Goal: Task Accomplishment & Management: Use online tool/utility

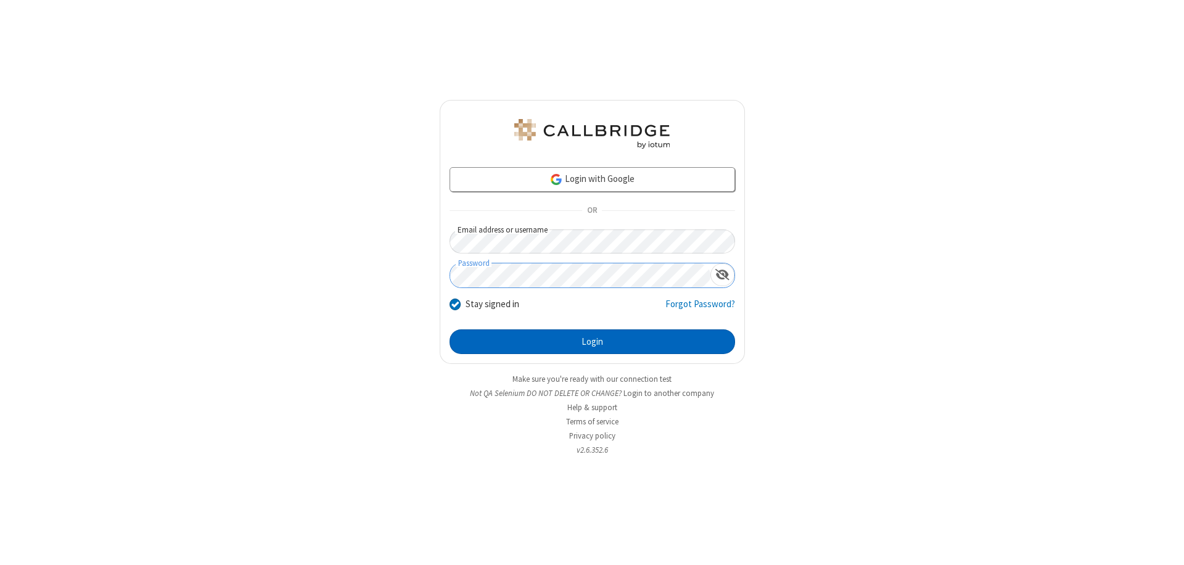
click at [592, 342] on button "Login" at bounding box center [591, 341] width 285 height 25
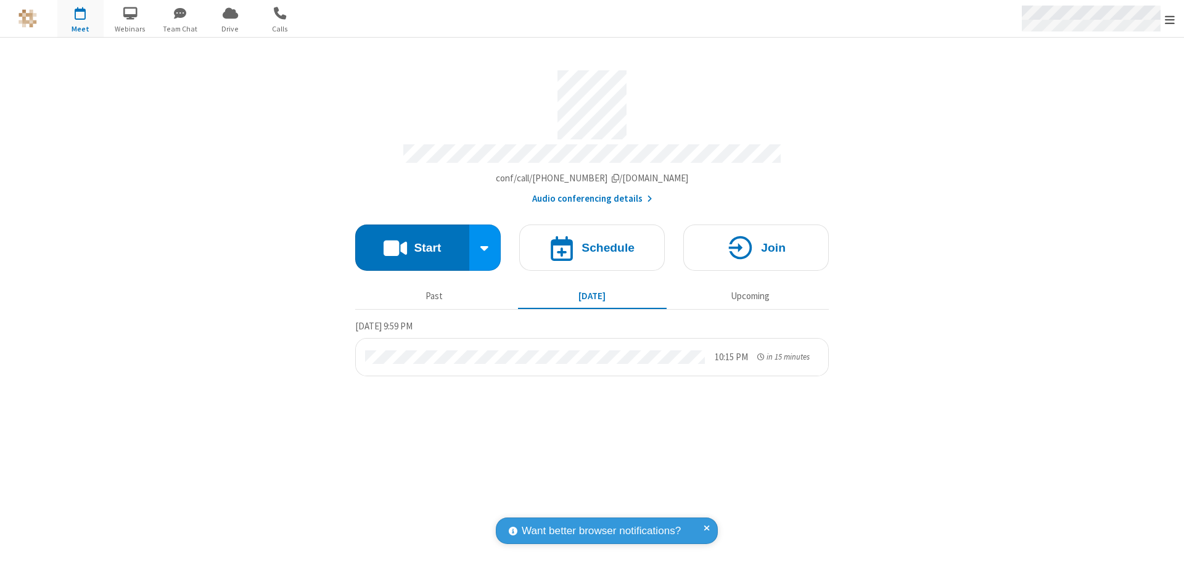
click at [1169, 19] on span "Open menu" at bounding box center [1170, 20] width 10 height 12
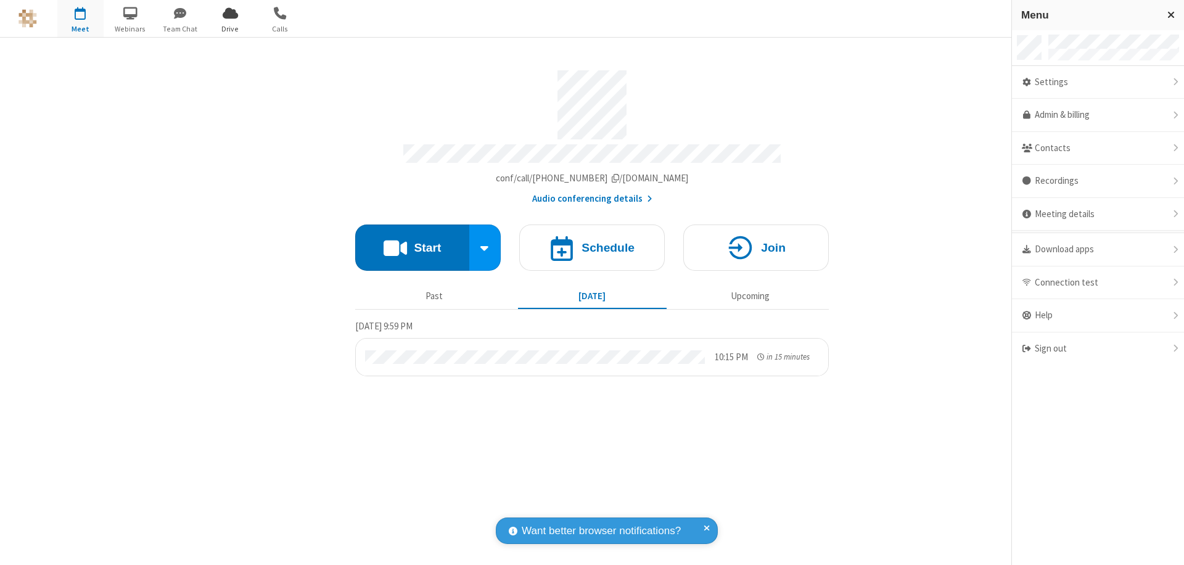
click at [230, 28] on span "Drive" at bounding box center [230, 28] width 46 height 11
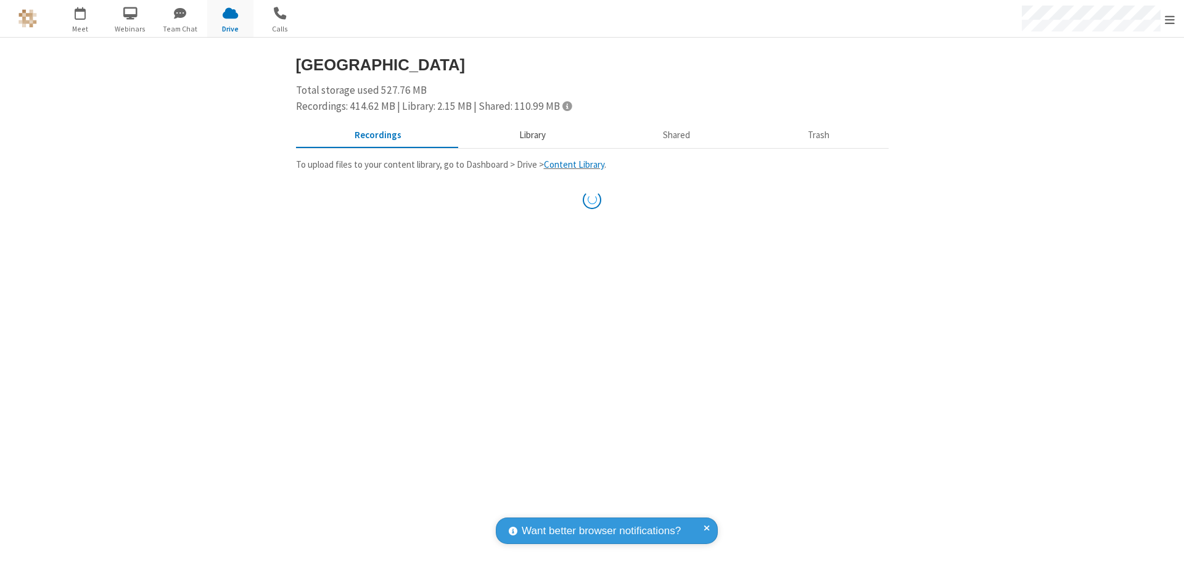
click at [526, 135] on button "Library" at bounding box center [532, 135] width 144 height 23
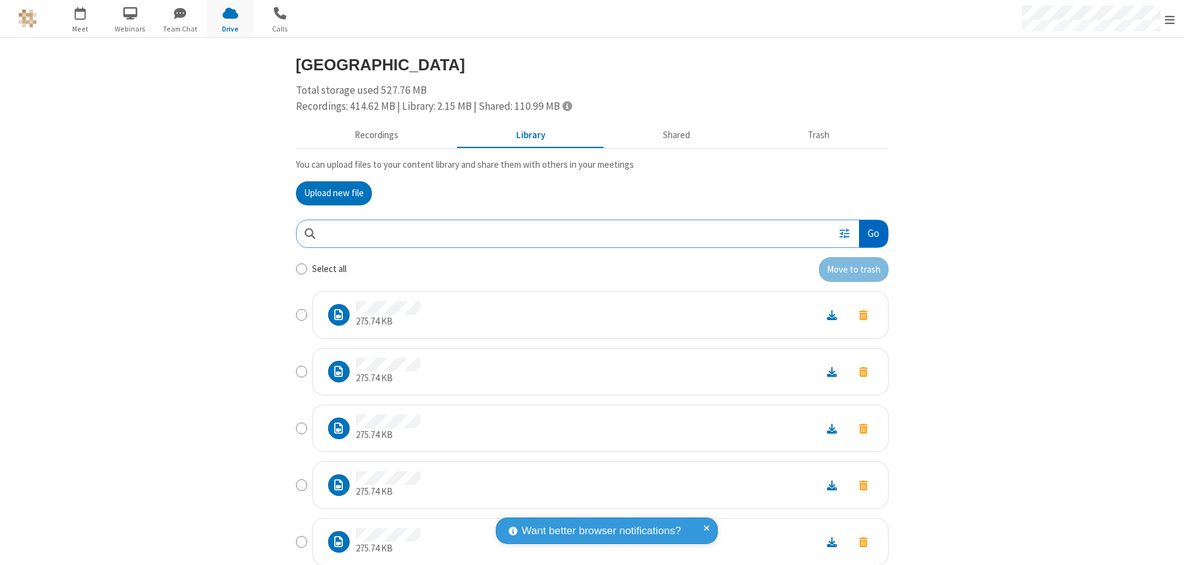
click at [868, 233] on button "Go" at bounding box center [873, 234] width 28 height 28
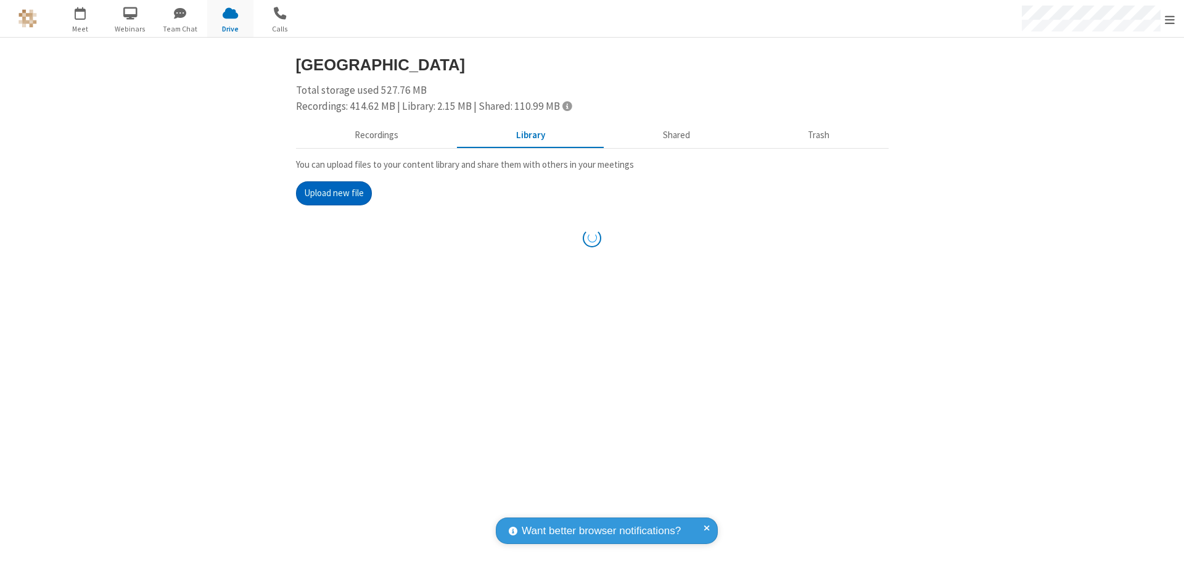
click at [329, 193] on button "Upload new file" at bounding box center [334, 193] width 76 height 25
